Goal: Check status: Check status

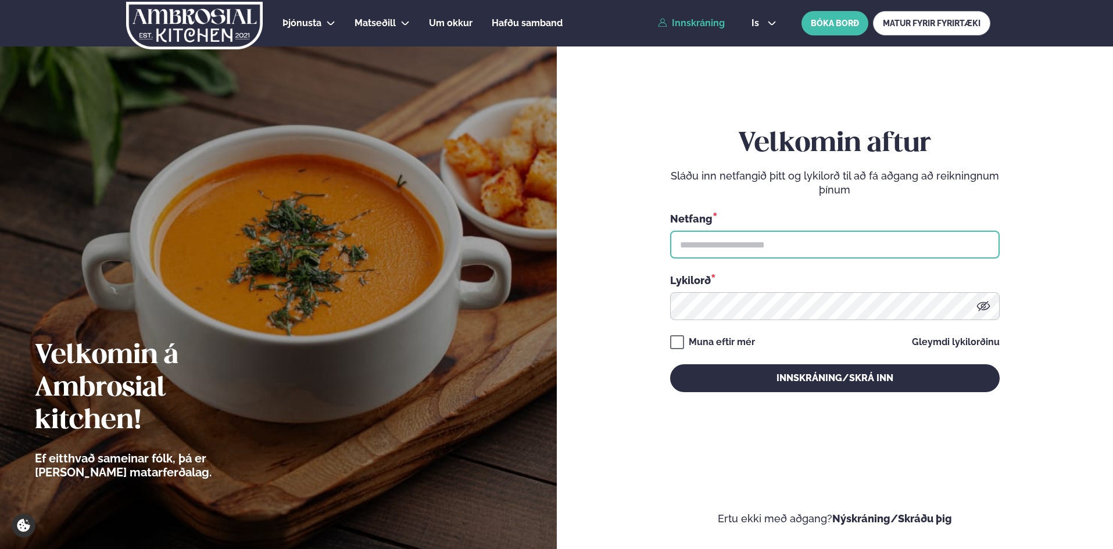
click at [752, 237] on input "text" at bounding box center [835, 245] width 330 height 28
type input "**********"
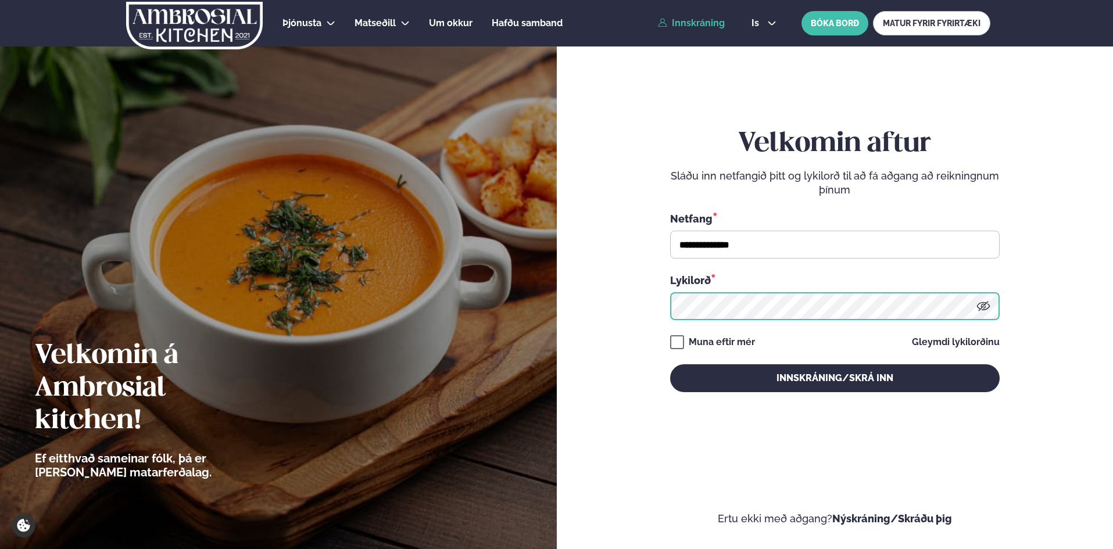
click at [670, 365] on button "Innskráning/Skrá inn" at bounding box center [835, 379] width 330 height 28
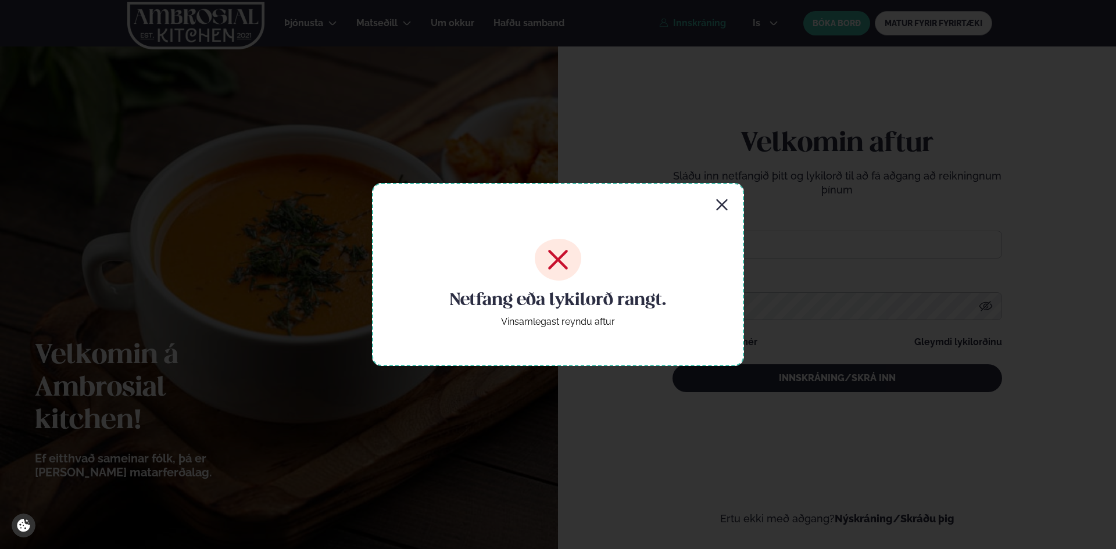
click at [719, 205] on icon "button" at bounding box center [722, 205] width 14 height 14
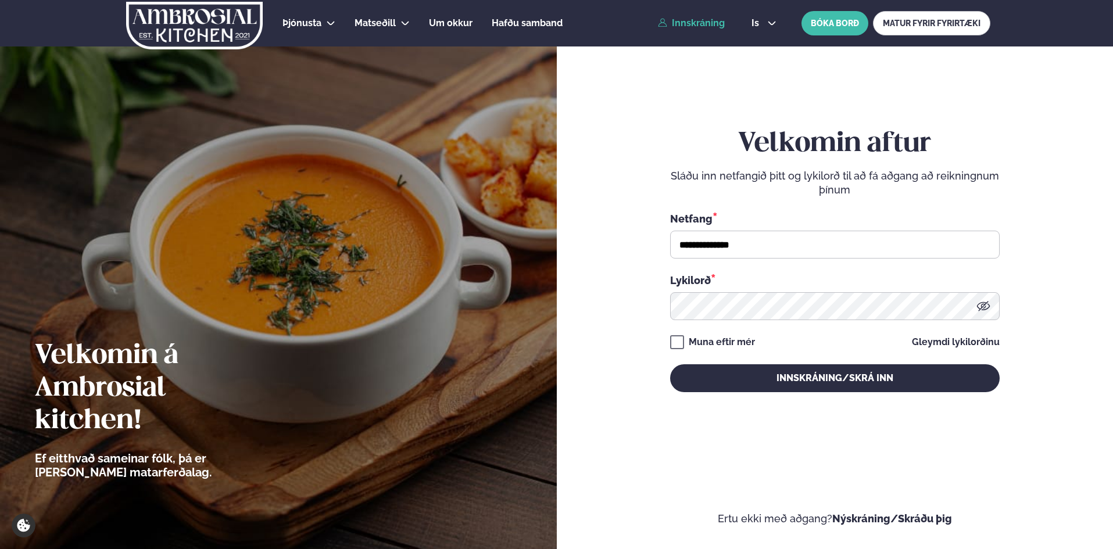
click at [983, 305] on icon at bounding box center [984, 306] width 14 height 14
click at [670, 365] on button "Innskráning/Skrá inn" at bounding box center [835, 379] width 330 height 28
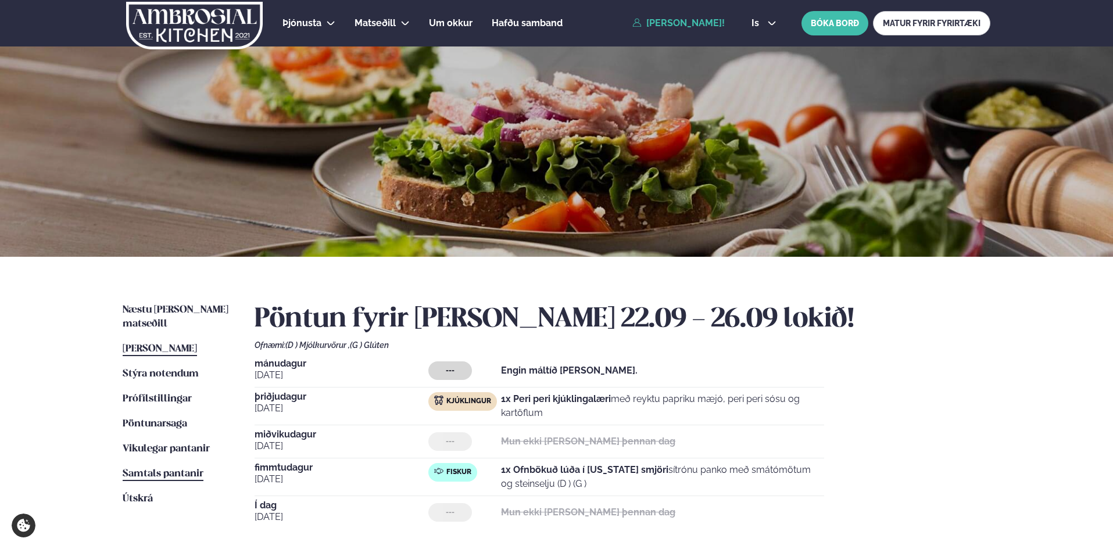
click at [172, 469] on span "Samtals pantanir" at bounding box center [163, 474] width 81 height 10
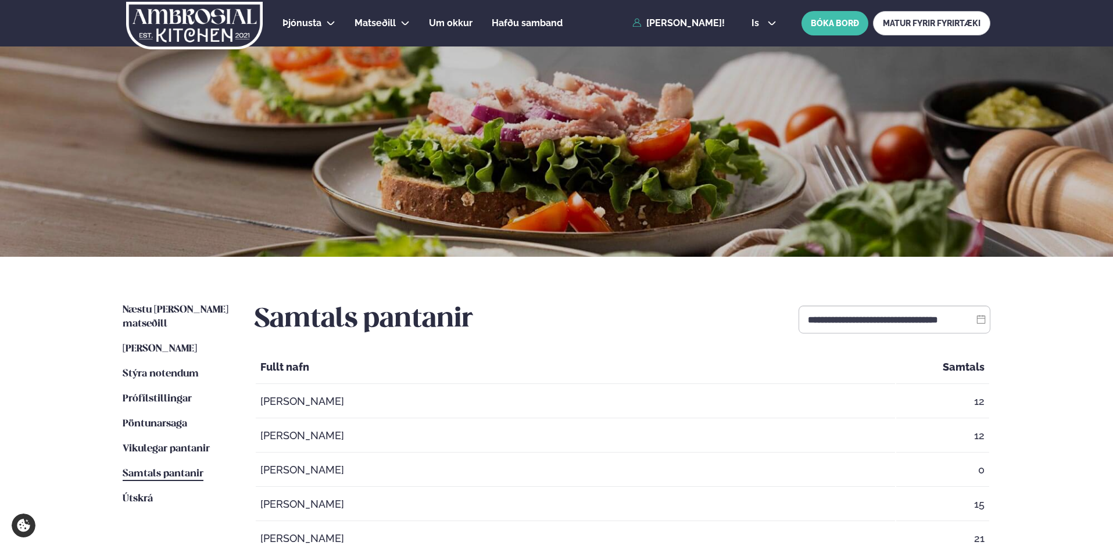
click at [981, 319] on icon at bounding box center [981, 319] width 9 height 9
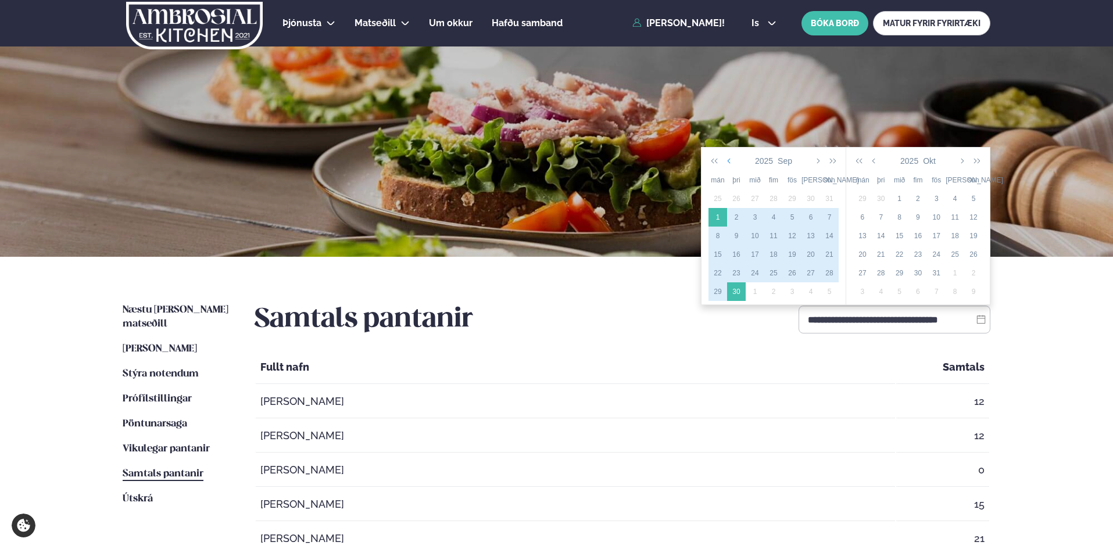
click at [729, 163] on icon "button" at bounding box center [730, 160] width 6 height 9
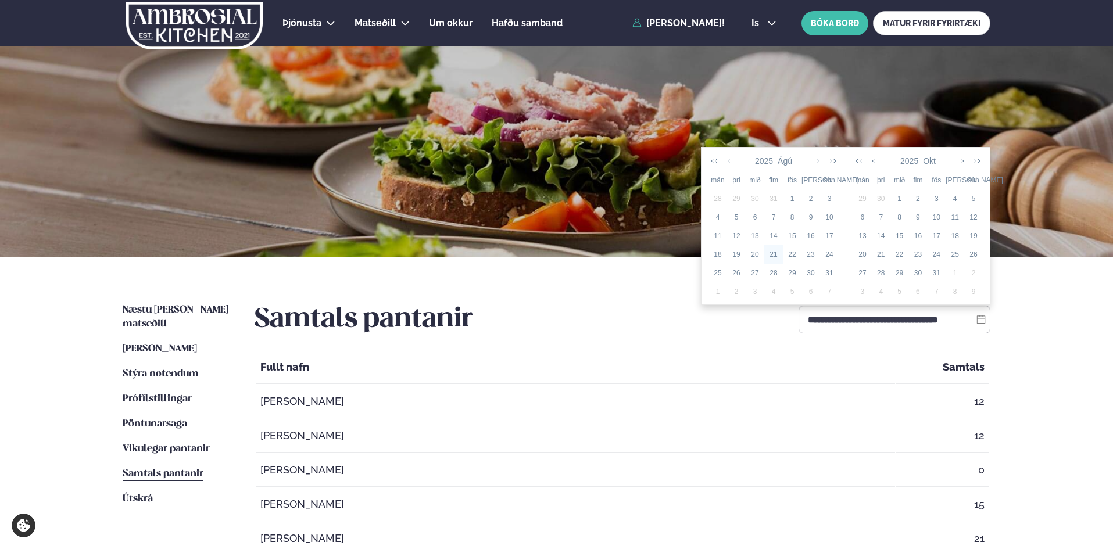
click at [773, 252] on div "21" at bounding box center [774, 254] width 19 height 10
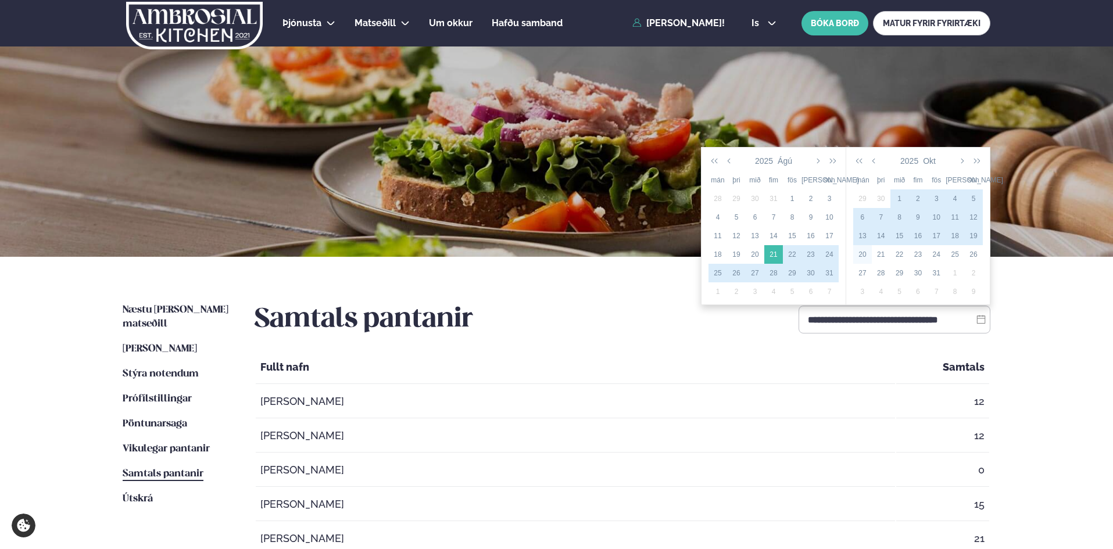
click at [865, 253] on div "20" at bounding box center [863, 254] width 19 height 10
type input "**********"
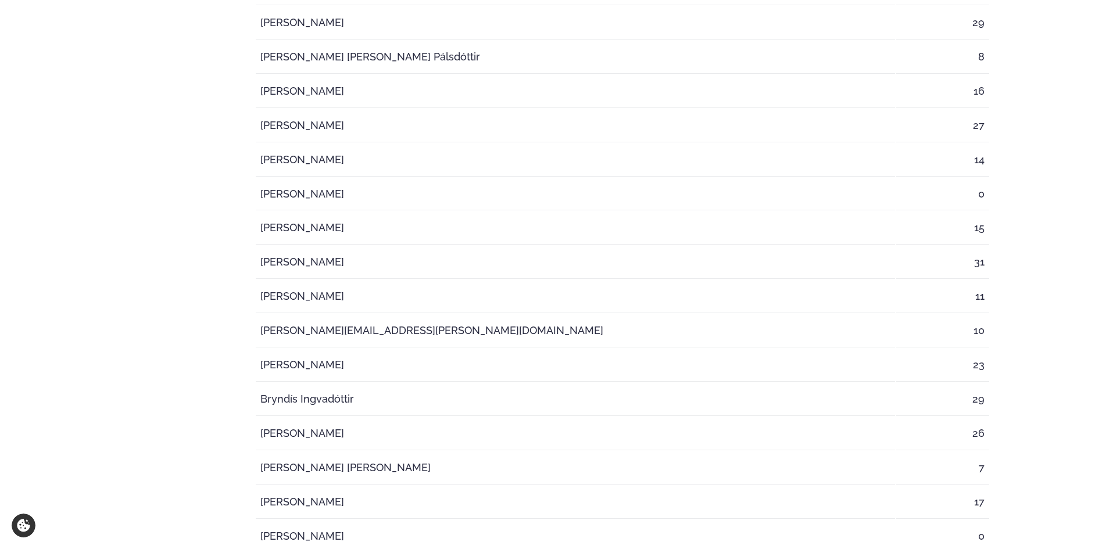
scroll to position [194, 0]
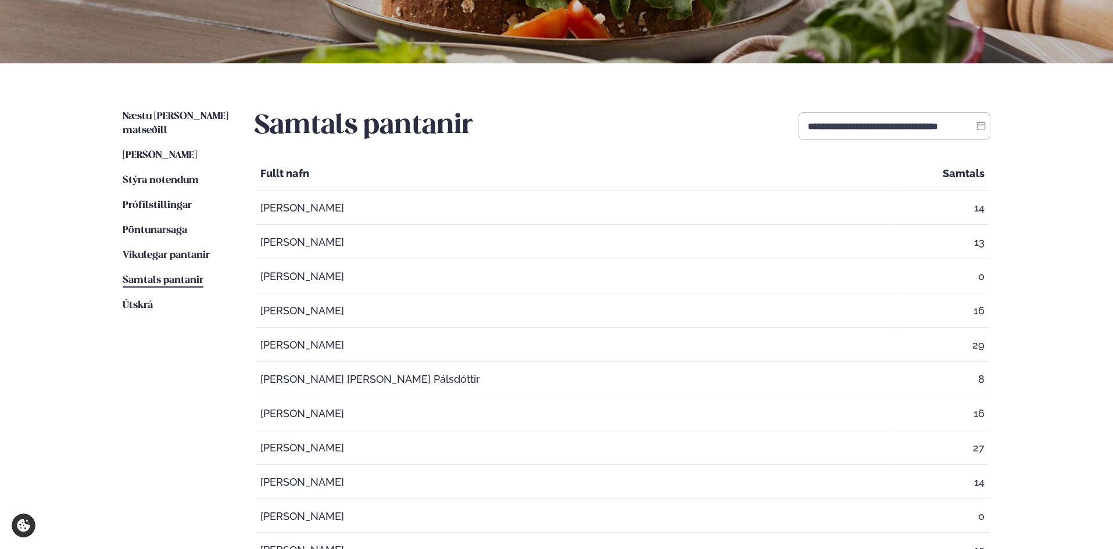
drag, startPoint x: 261, startPoint y: 181, endPoint x: 267, endPoint y: 183, distance: 6.1
click at [265, 183] on th "Fullt nafn" at bounding box center [576, 174] width 640 height 33
click at [897, 221] on td "14" at bounding box center [943, 208] width 93 height 33
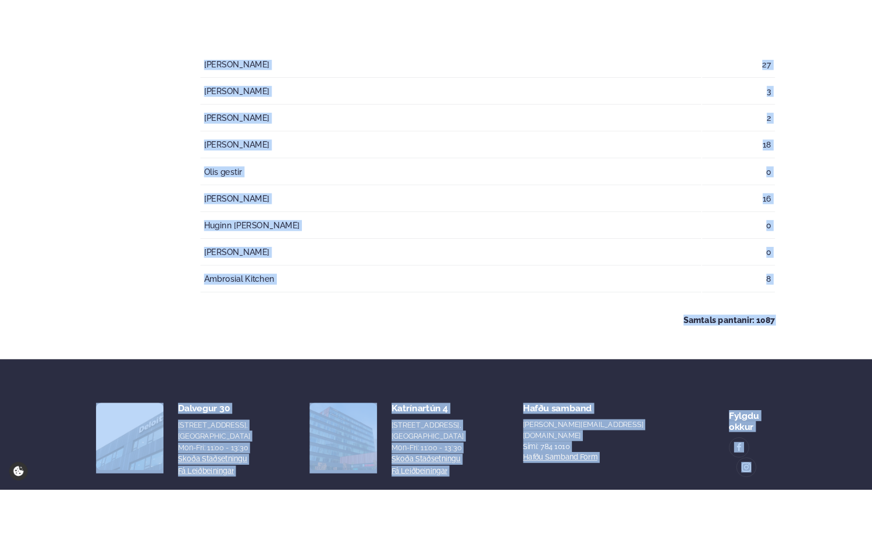
scroll to position [3103, 0]
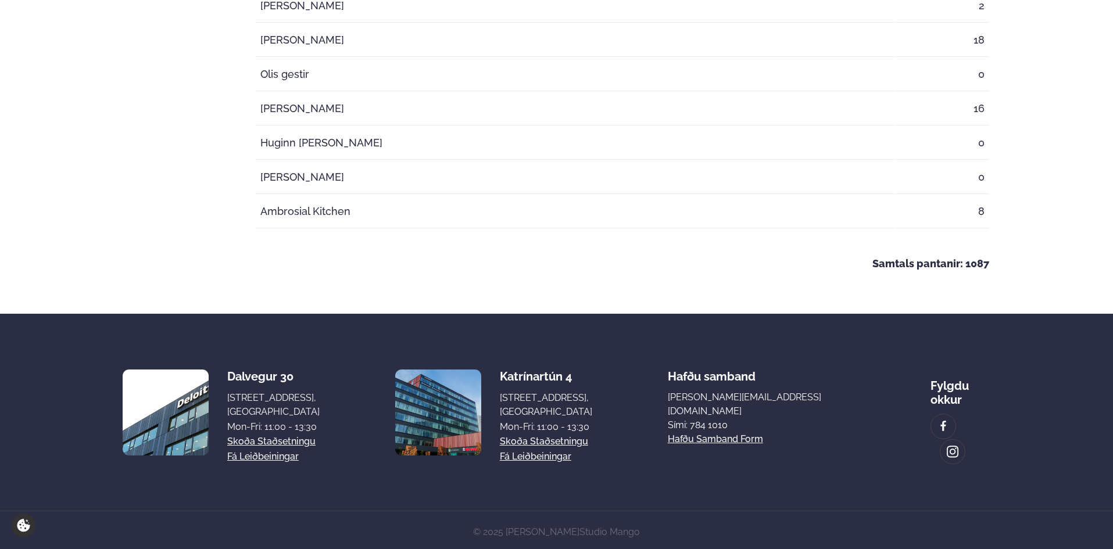
drag, startPoint x: 257, startPoint y: 173, endPoint x: 994, endPoint y: 263, distance: 742.2
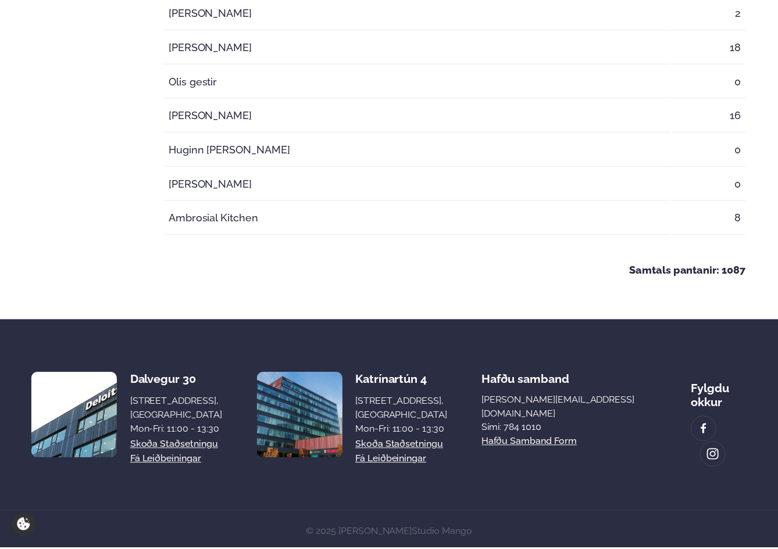
scroll to position [3095, 0]
